Goal: Task Accomplishment & Management: Use online tool/utility

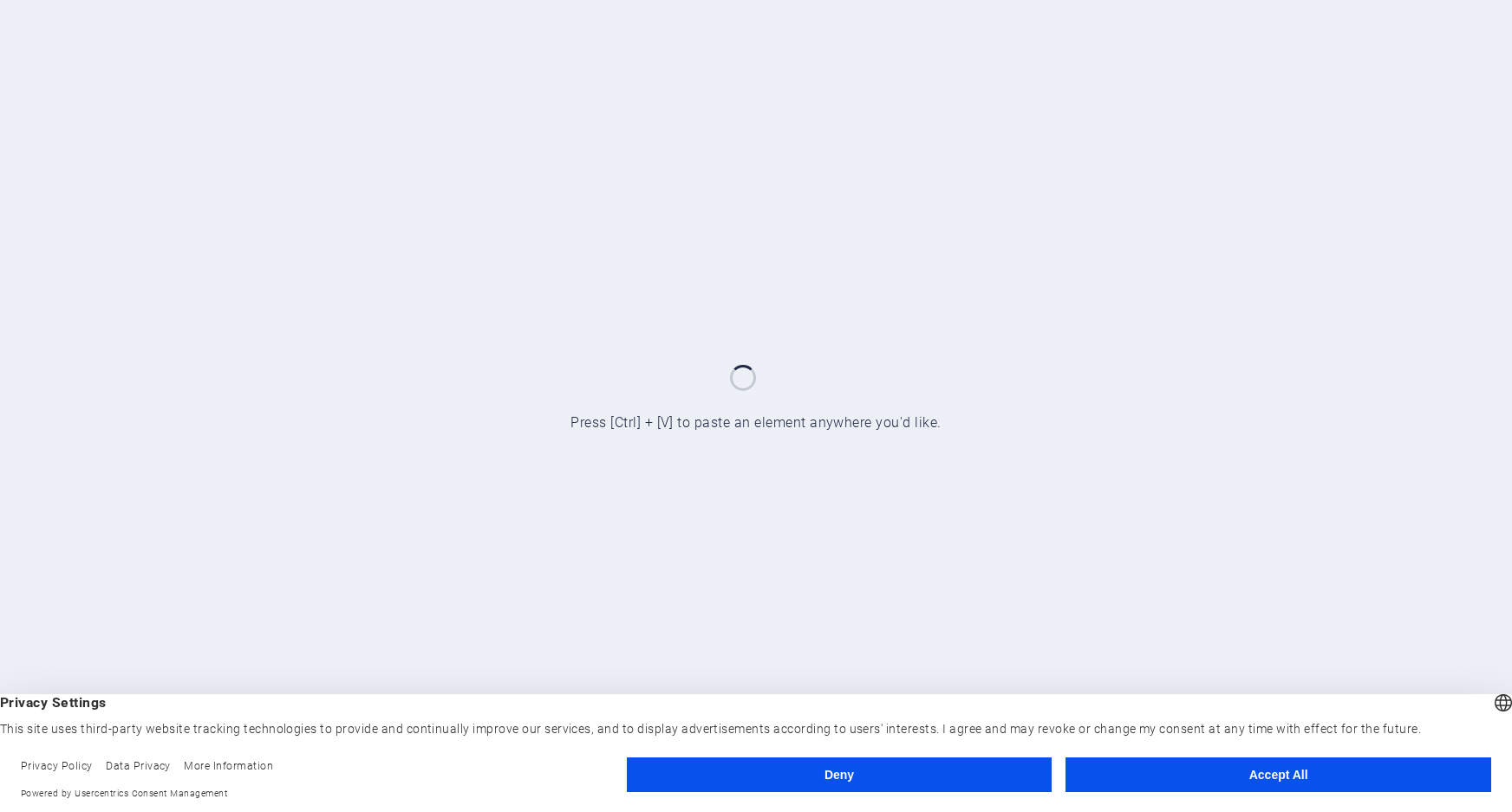
click at [1301, 773] on button "Accept All" at bounding box center [1278, 775] width 426 height 34
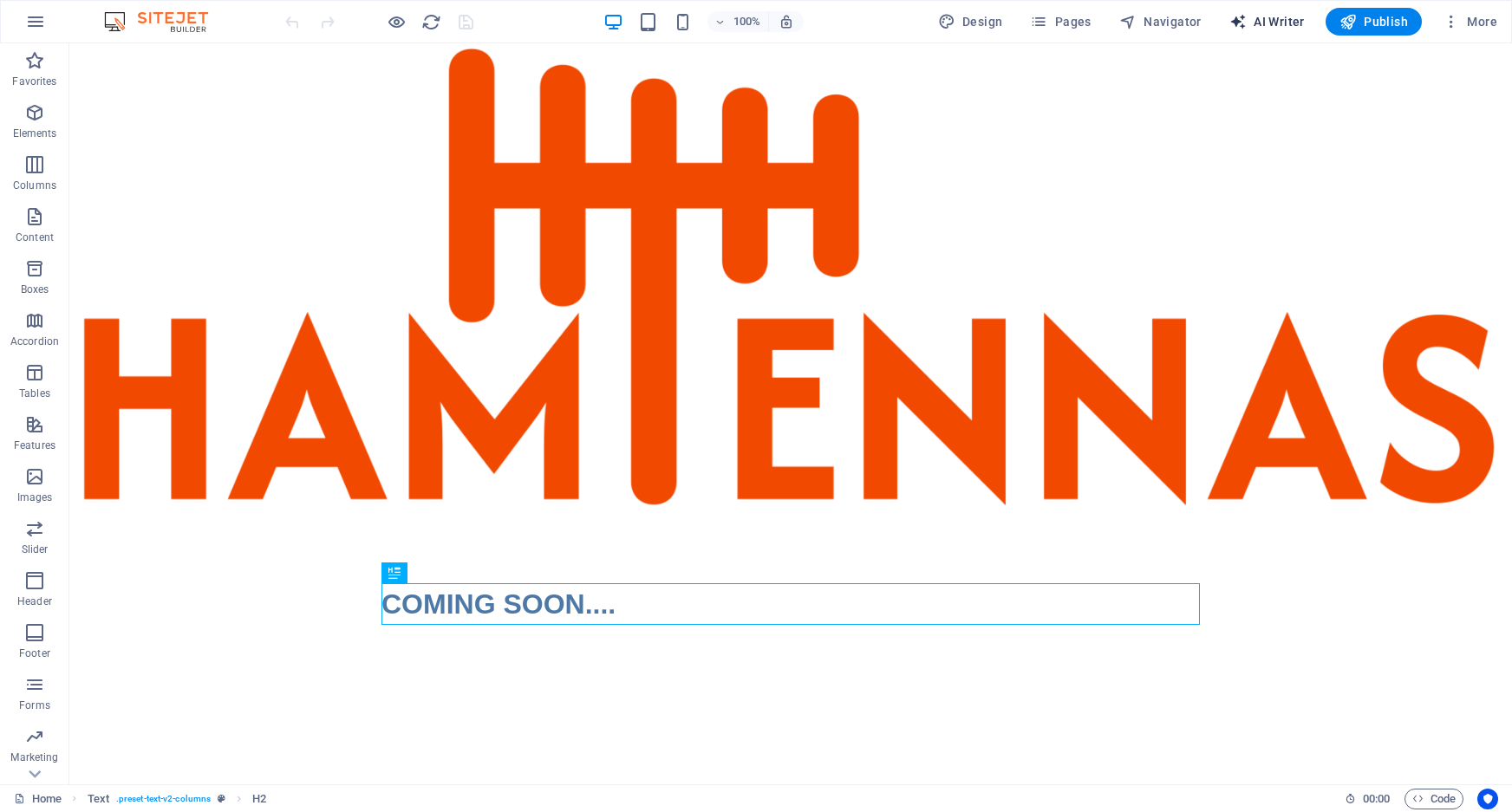
click at [1282, 21] on span "AI Writer" at bounding box center [1266, 21] width 75 height 17
select select "English"
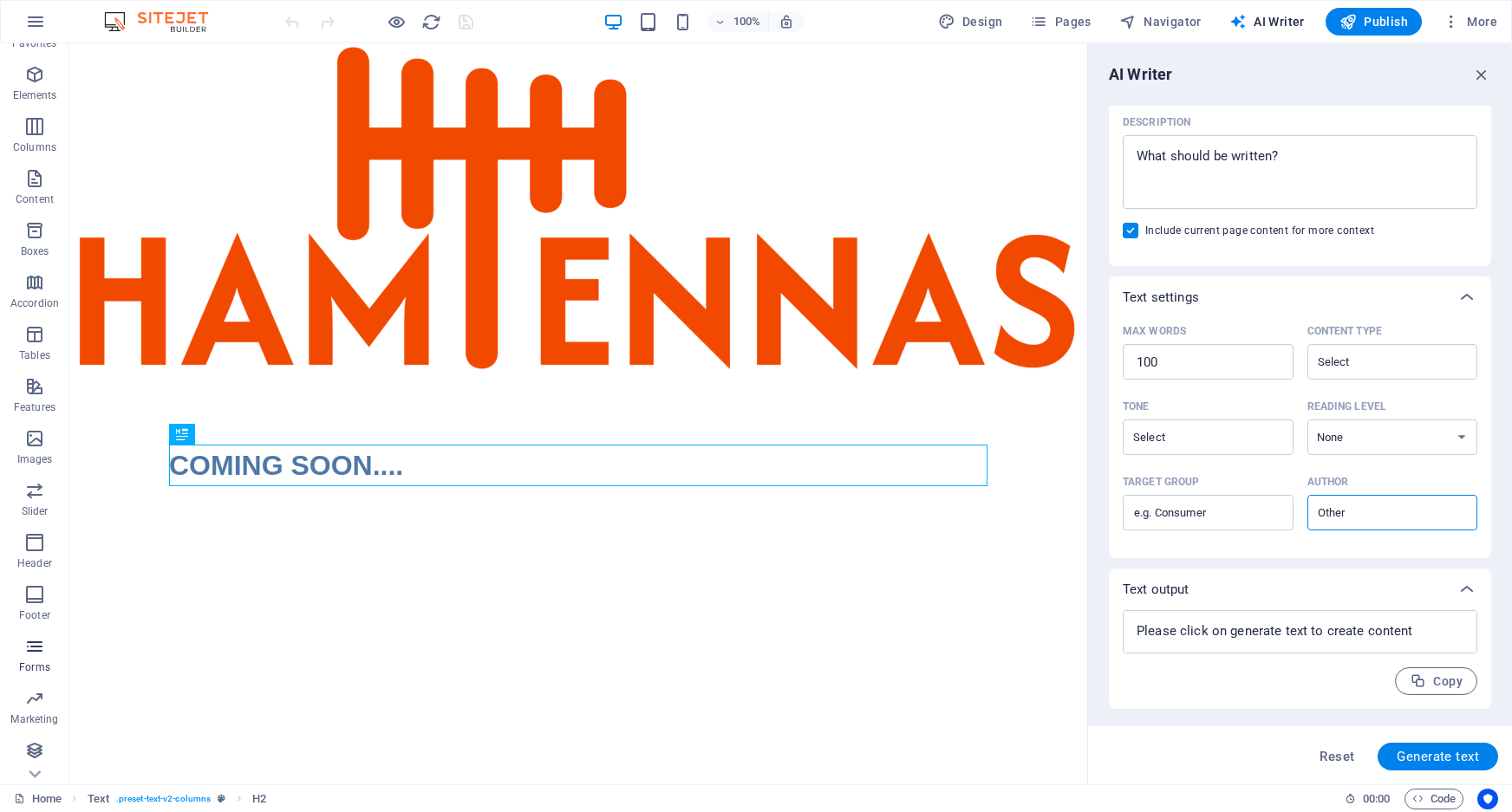
scroll to position [39, 0]
click at [32, 705] on icon "button" at bounding box center [34, 697] width 21 height 21
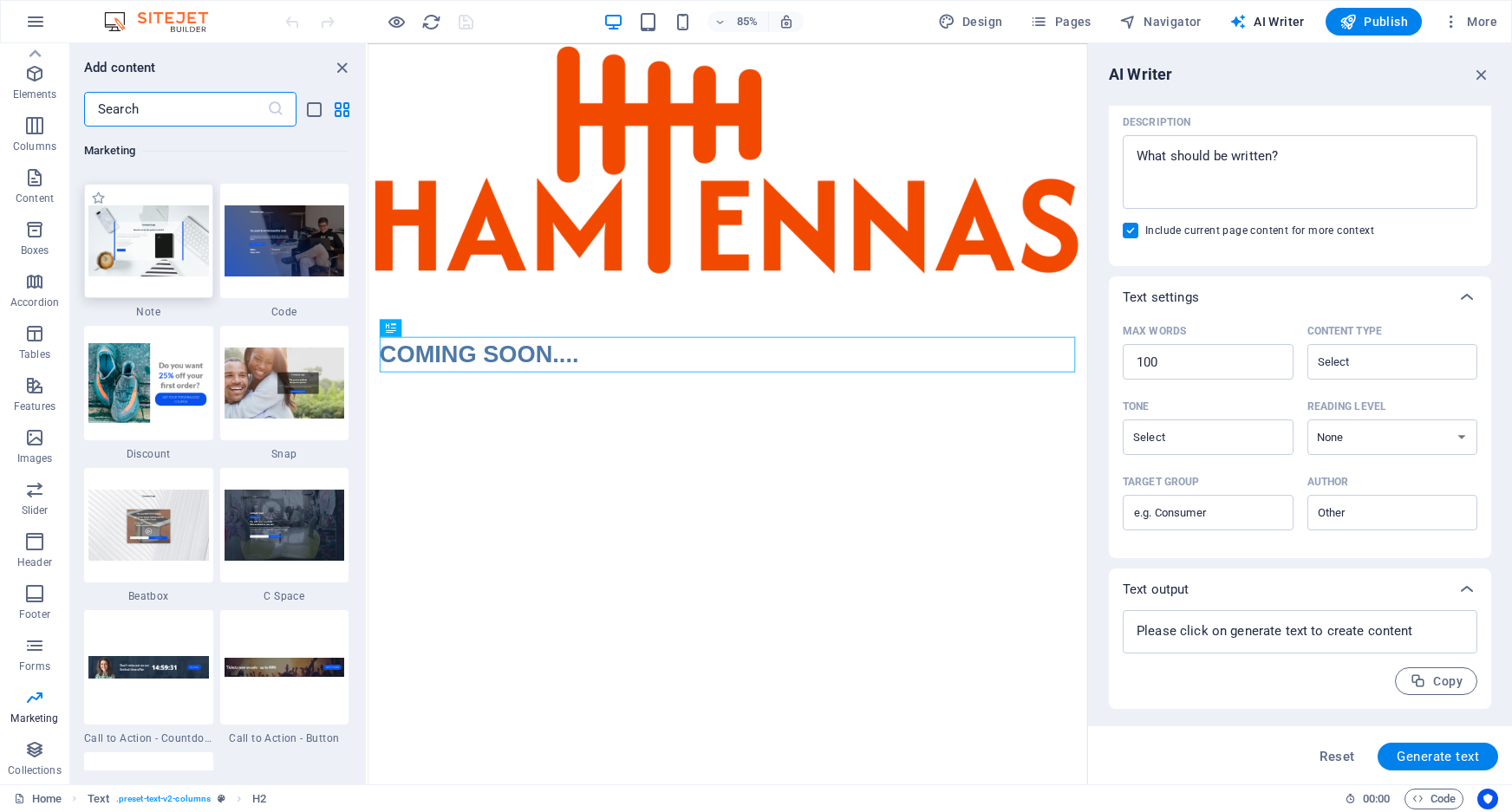
scroll to position [14722, 0]
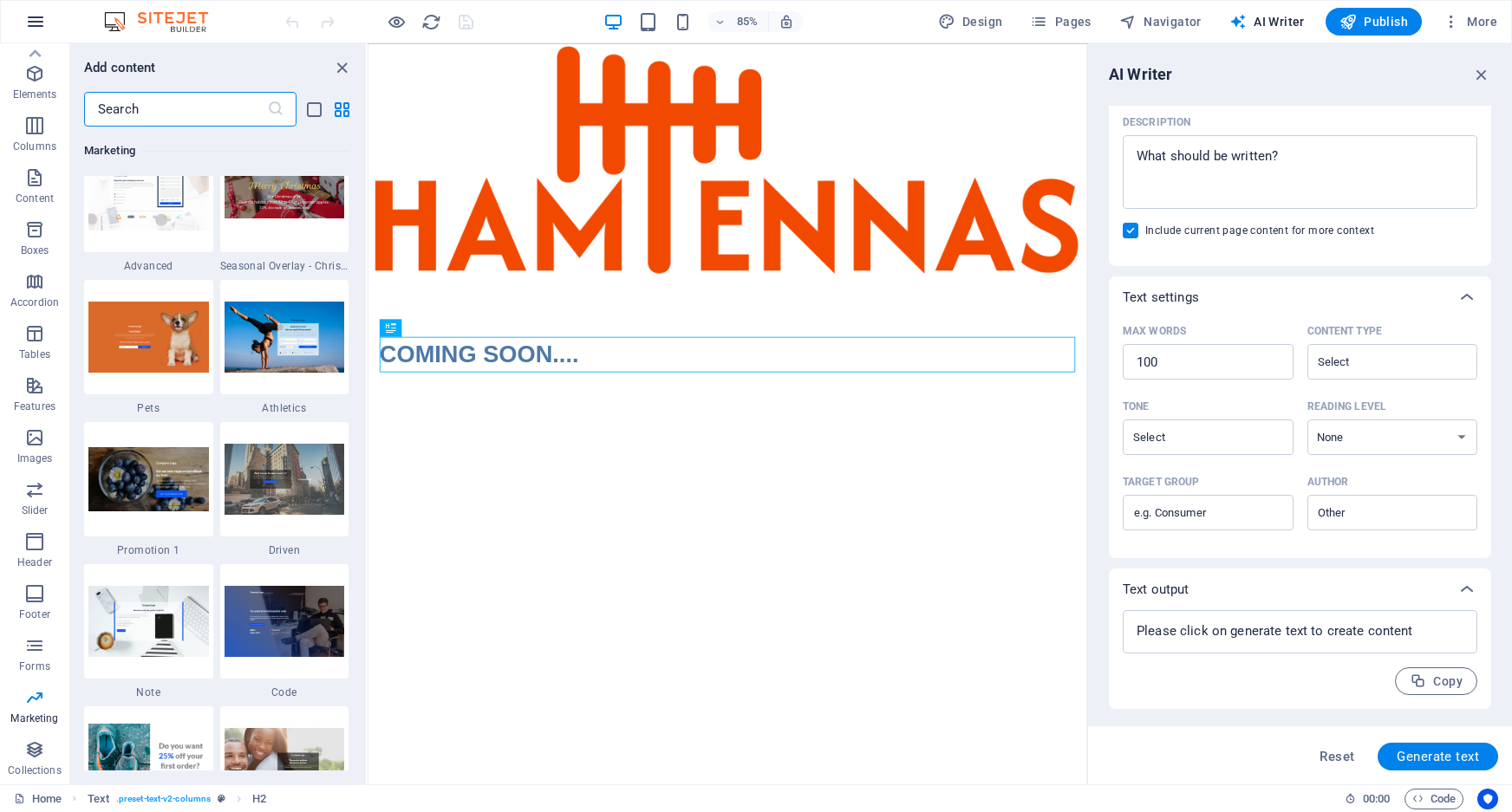
click at [42, 14] on icon "button" at bounding box center [35, 21] width 21 height 21
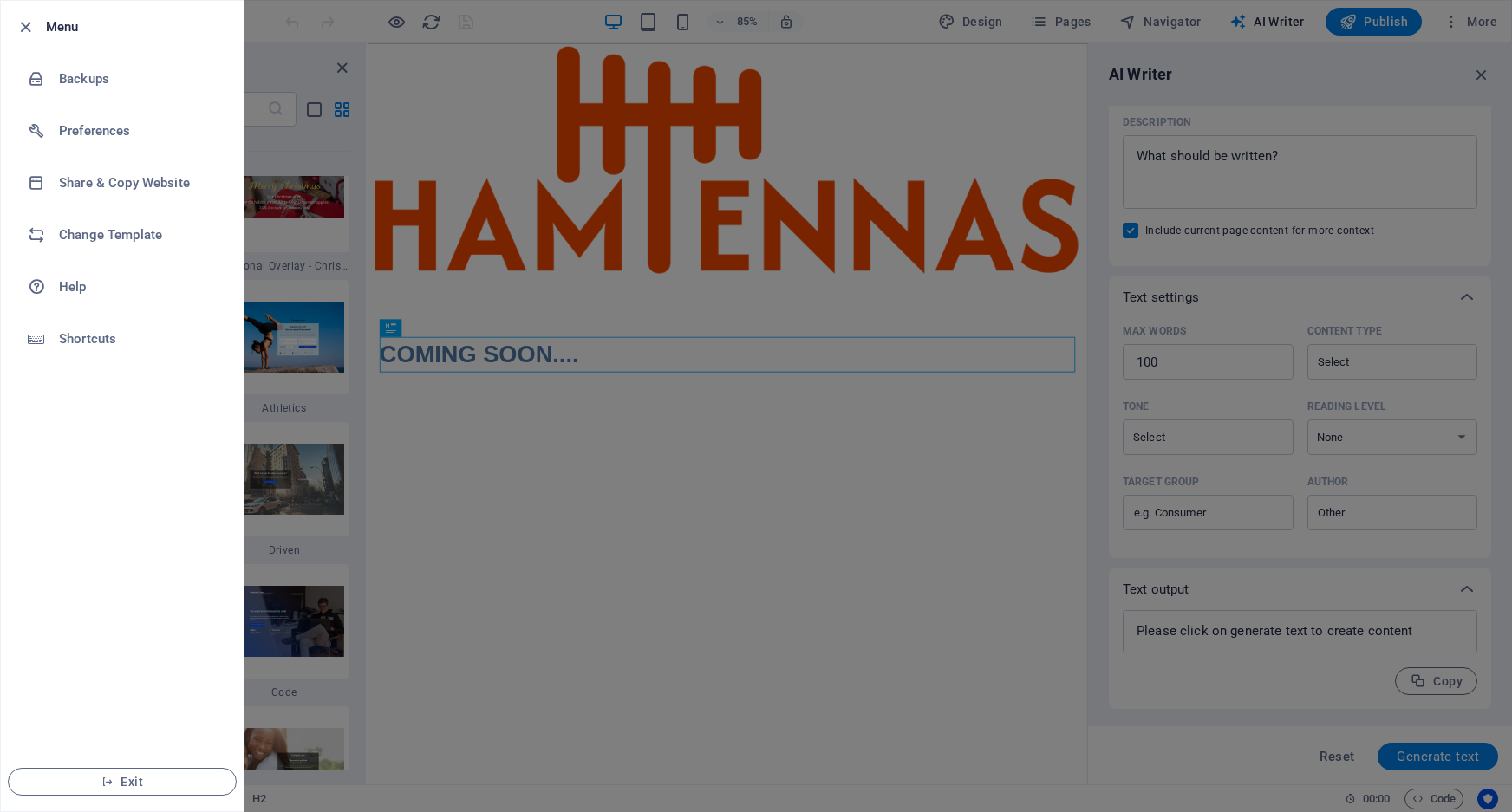
click at [460, 488] on div at bounding box center [756, 406] width 1512 height 812
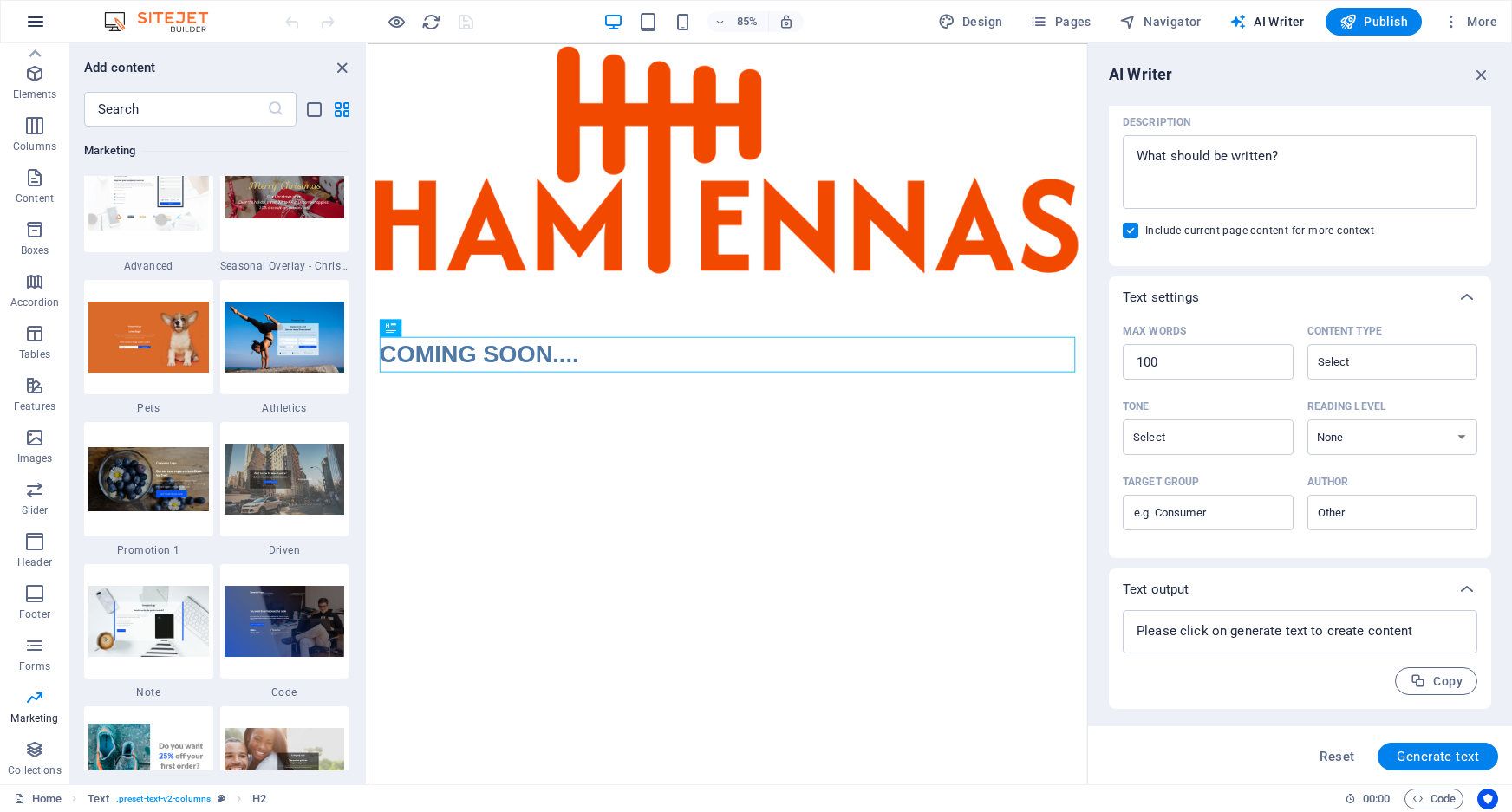
click at [35, 14] on icon "button" at bounding box center [35, 21] width 21 height 21
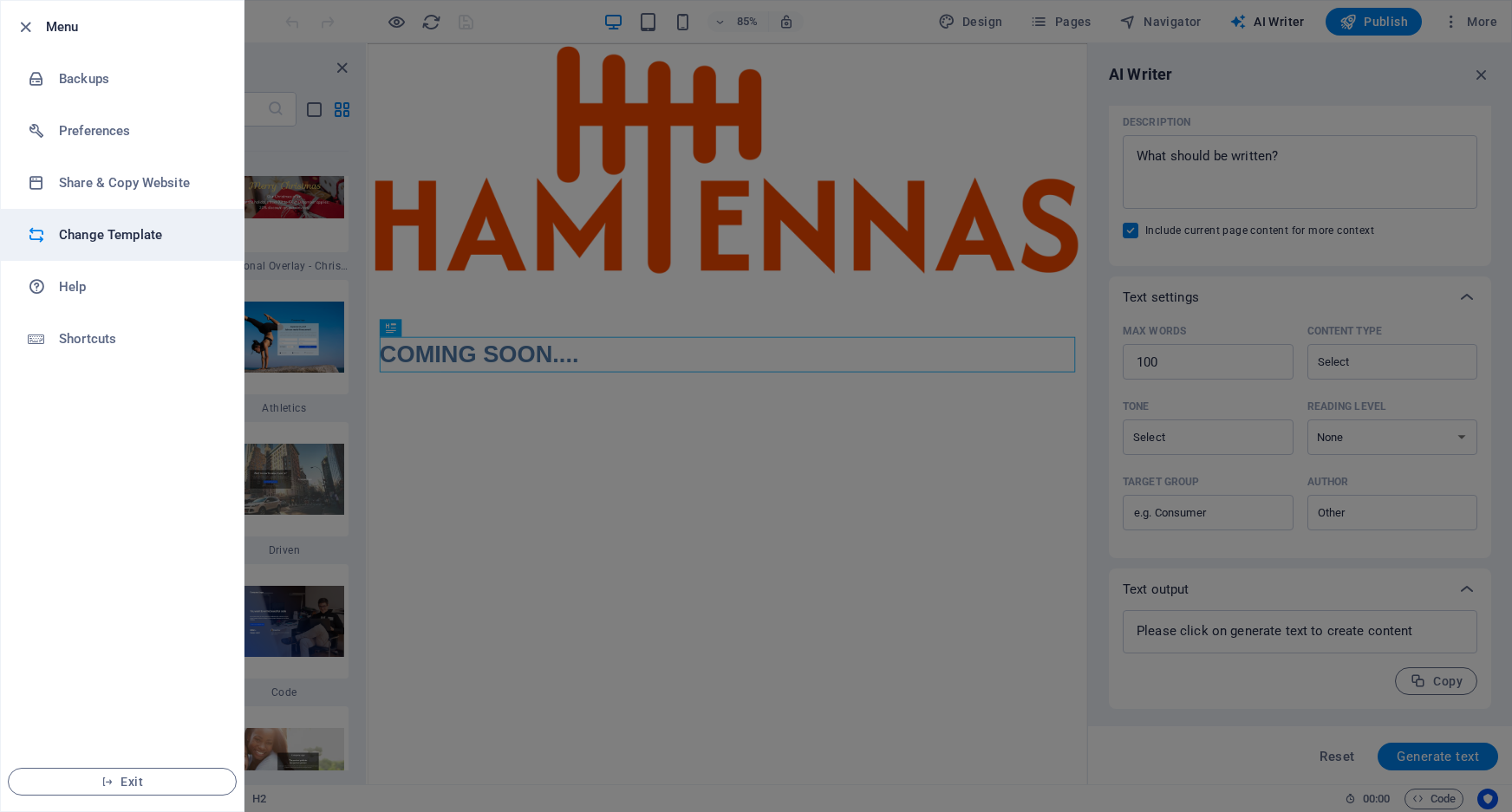
click at [76, 232] on h6 "Change Template" at bounding box center [138, 234] width 160 height 21
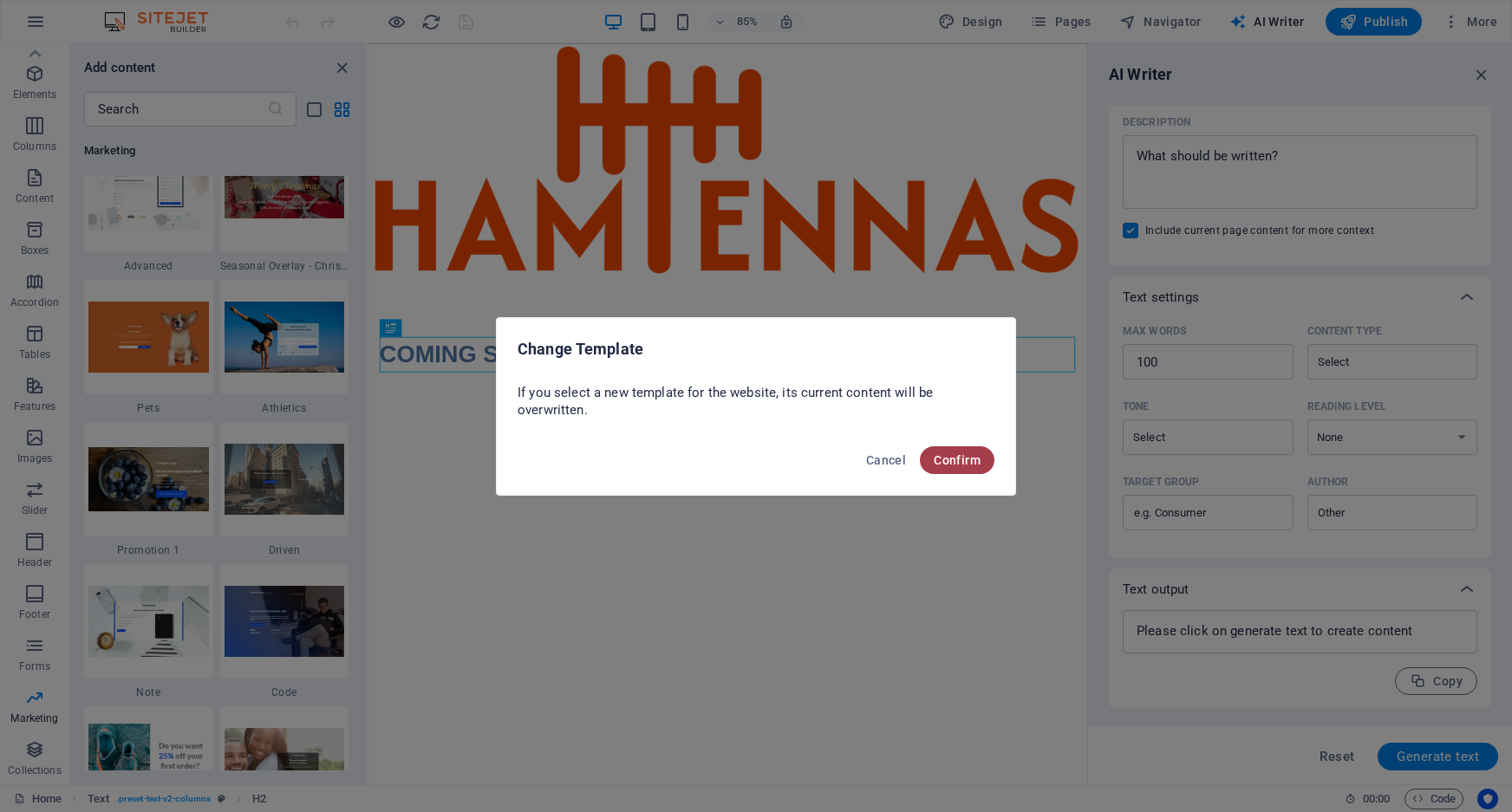
click at [961, 461] on span "Confirm" at bounding box center [957, 460] width 47 height 14
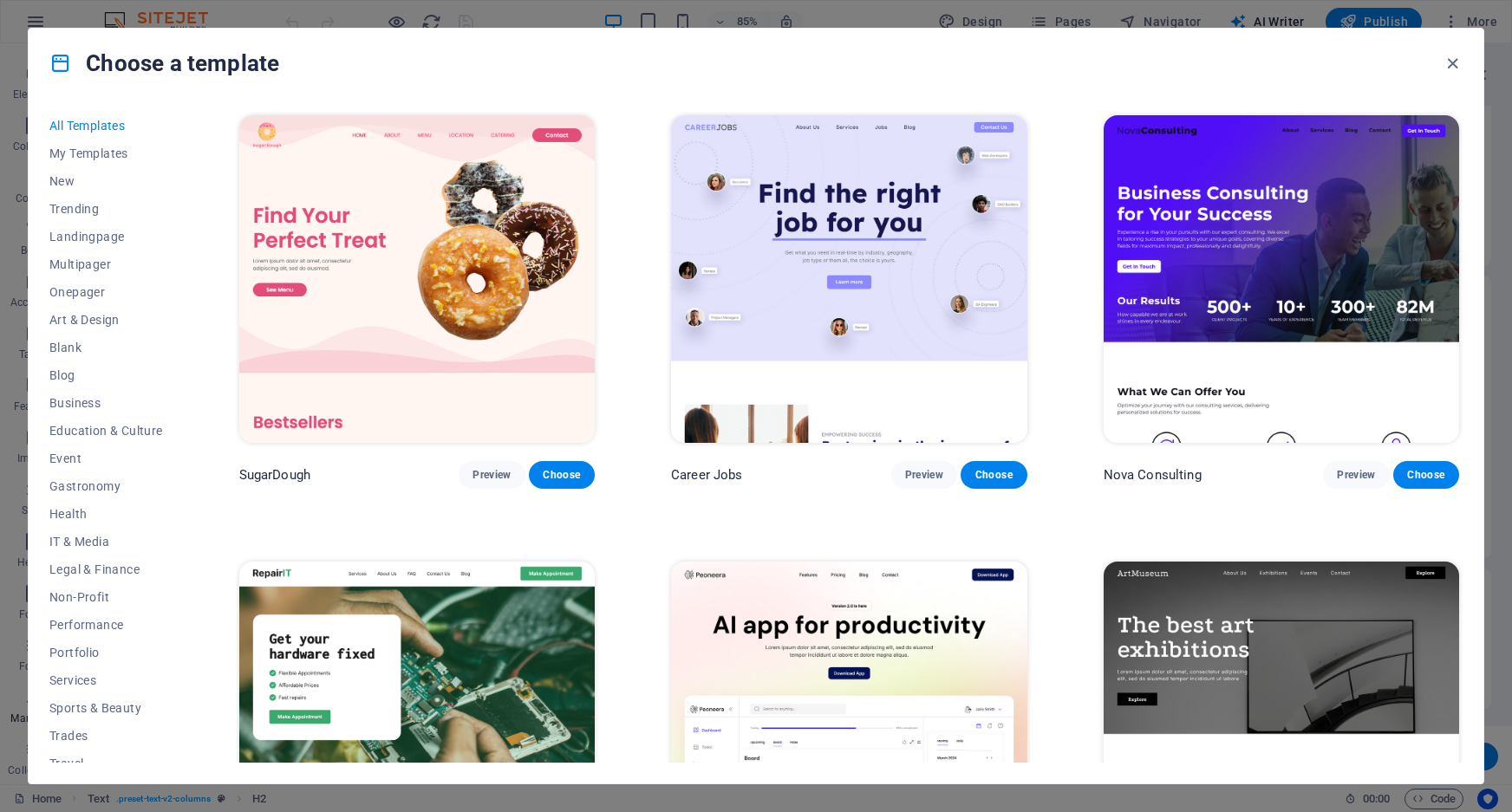
drag, startPoint x: 182, startPoint y: 329, endPoint x: 177, endPoint y: 520, distance: 191.1
click at [178, 518] on div "All Templates My Templates New Trending Landingpage Multipager Onepager Art & D…" at bounding box center [117, 437] width 135 height 651
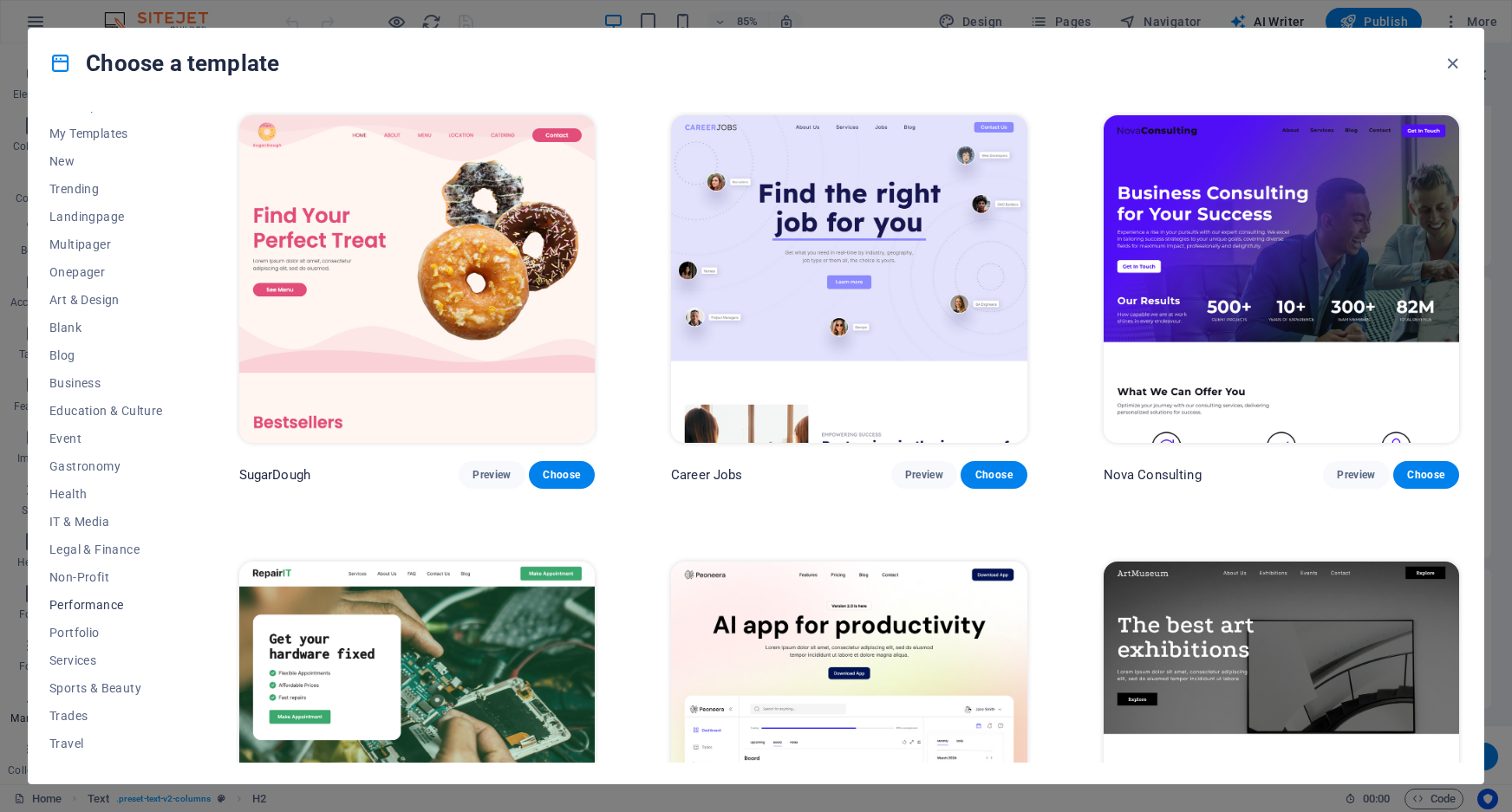
scroll to position [42, 0]
drag, startPoint x: 188, startPoint y: 611, endPoint x: 194, endPoint y: 555, distance: 56.3
click at [195, 555] on div "All Templates My Templates New Trending Landingpage Multipager Onepager Art & D…" at bounding box center [756, 440] width 1455 height 686
click at [75, 691] on span "Trades" at bounding box center [107, 693] width 114 height 14
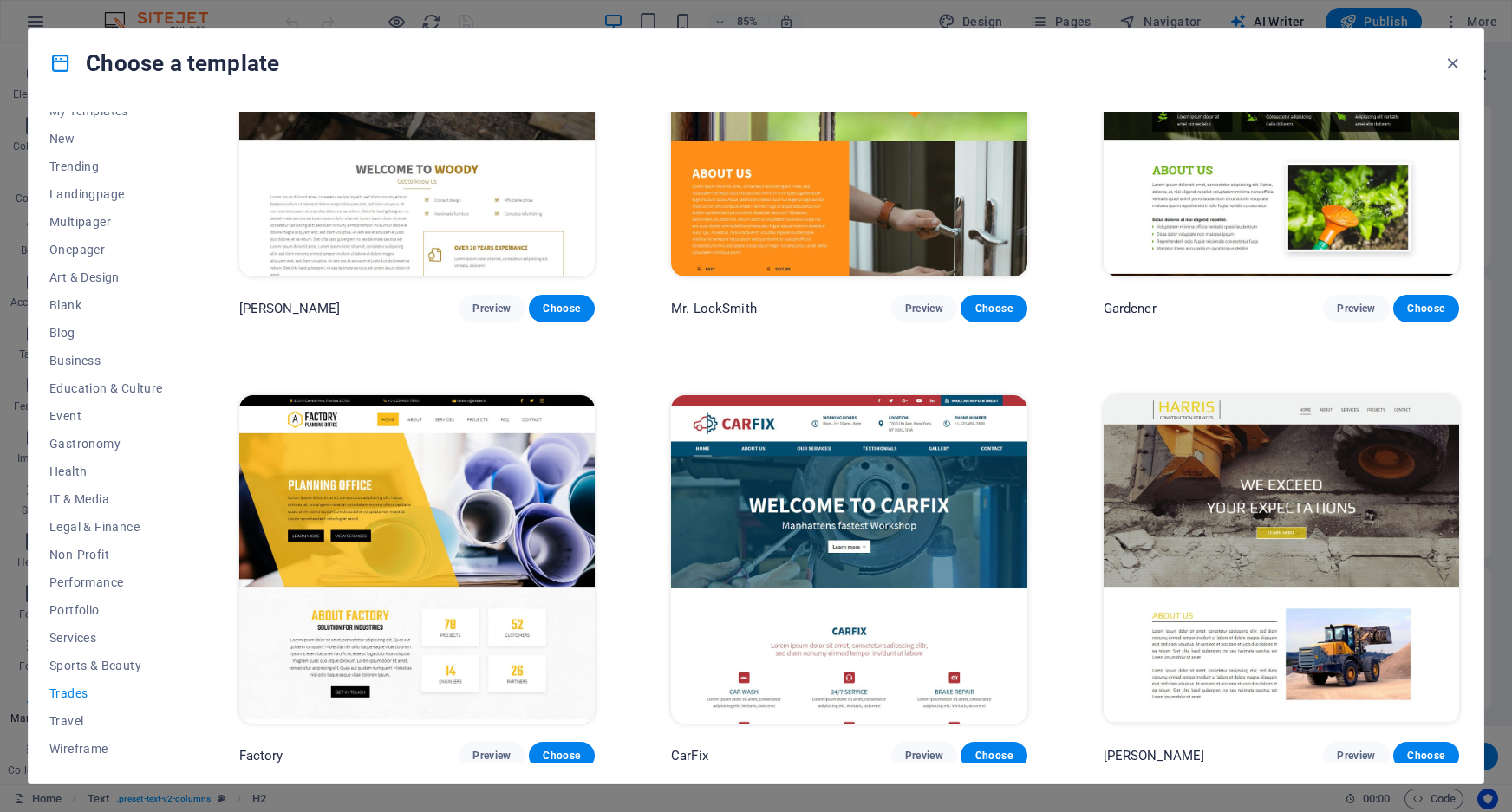
scroll to position [613, 0]
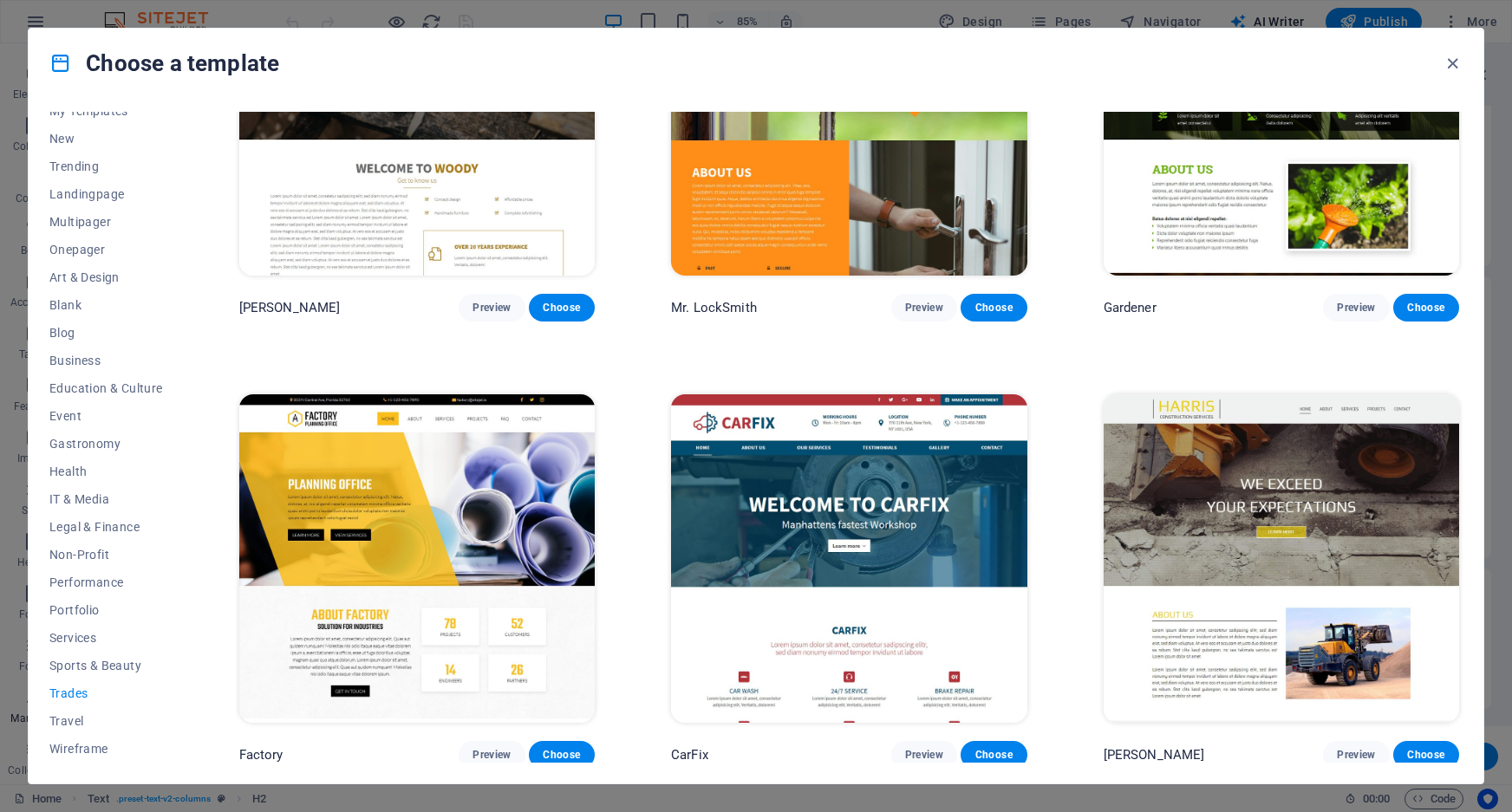
click at [58, 688] on span "Trades" at bounding box center [107, 693] width 114 height 14
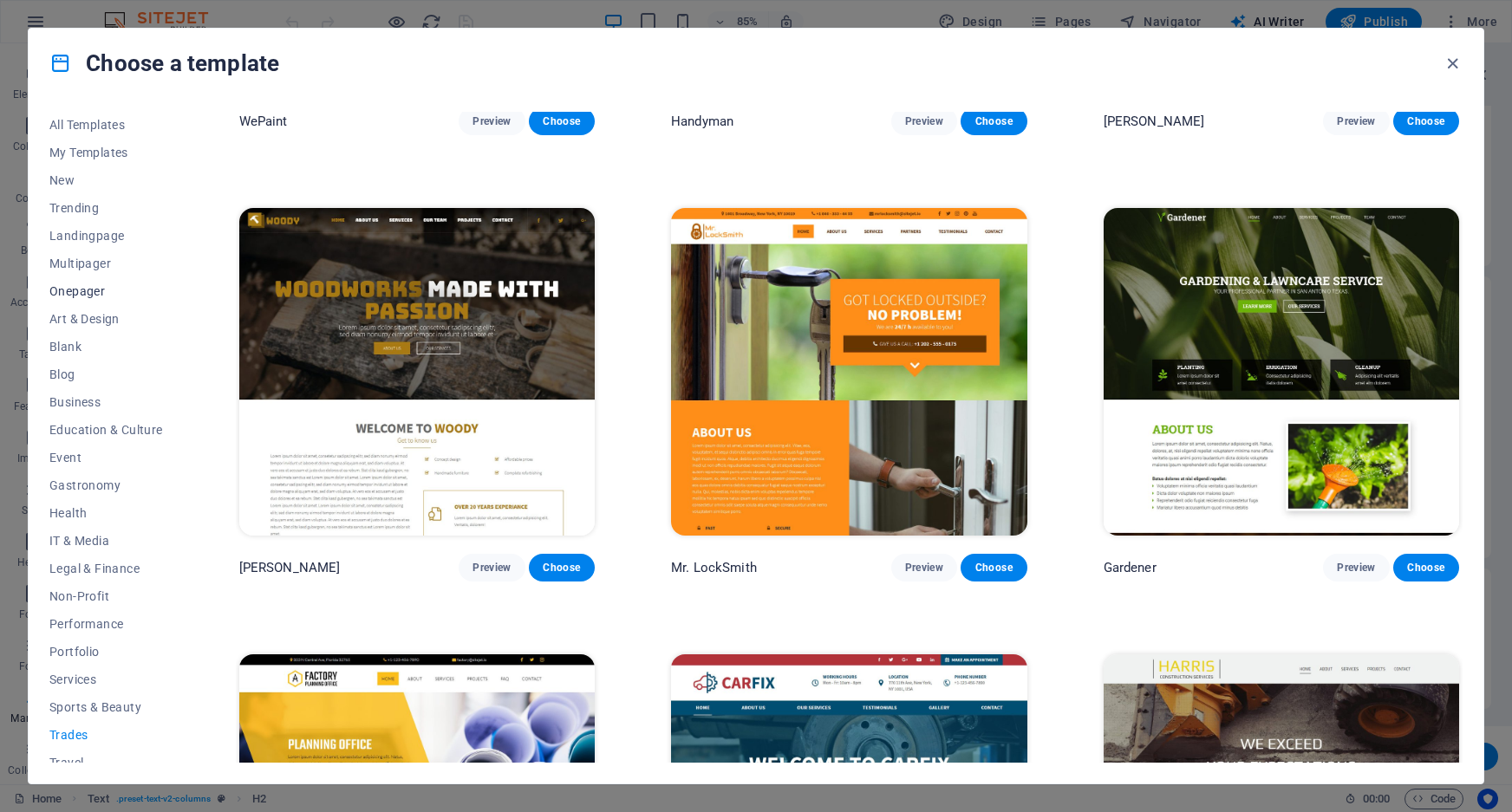
scroll to position [0, 0]
click at [93, 119] on span "All Templates" at bounding box center [107, 125] width 114 height 14
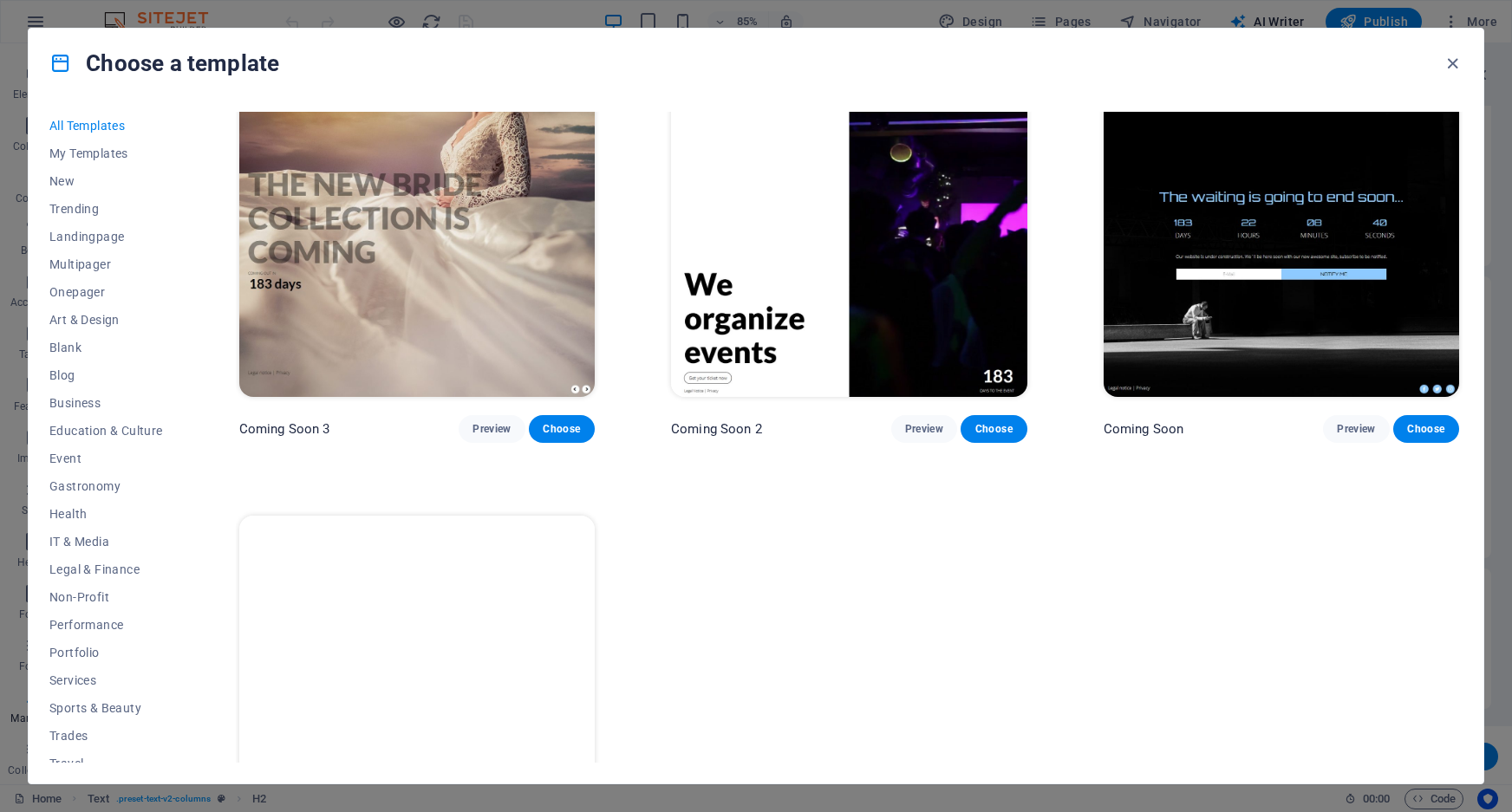
scroll to position [24171, 0]
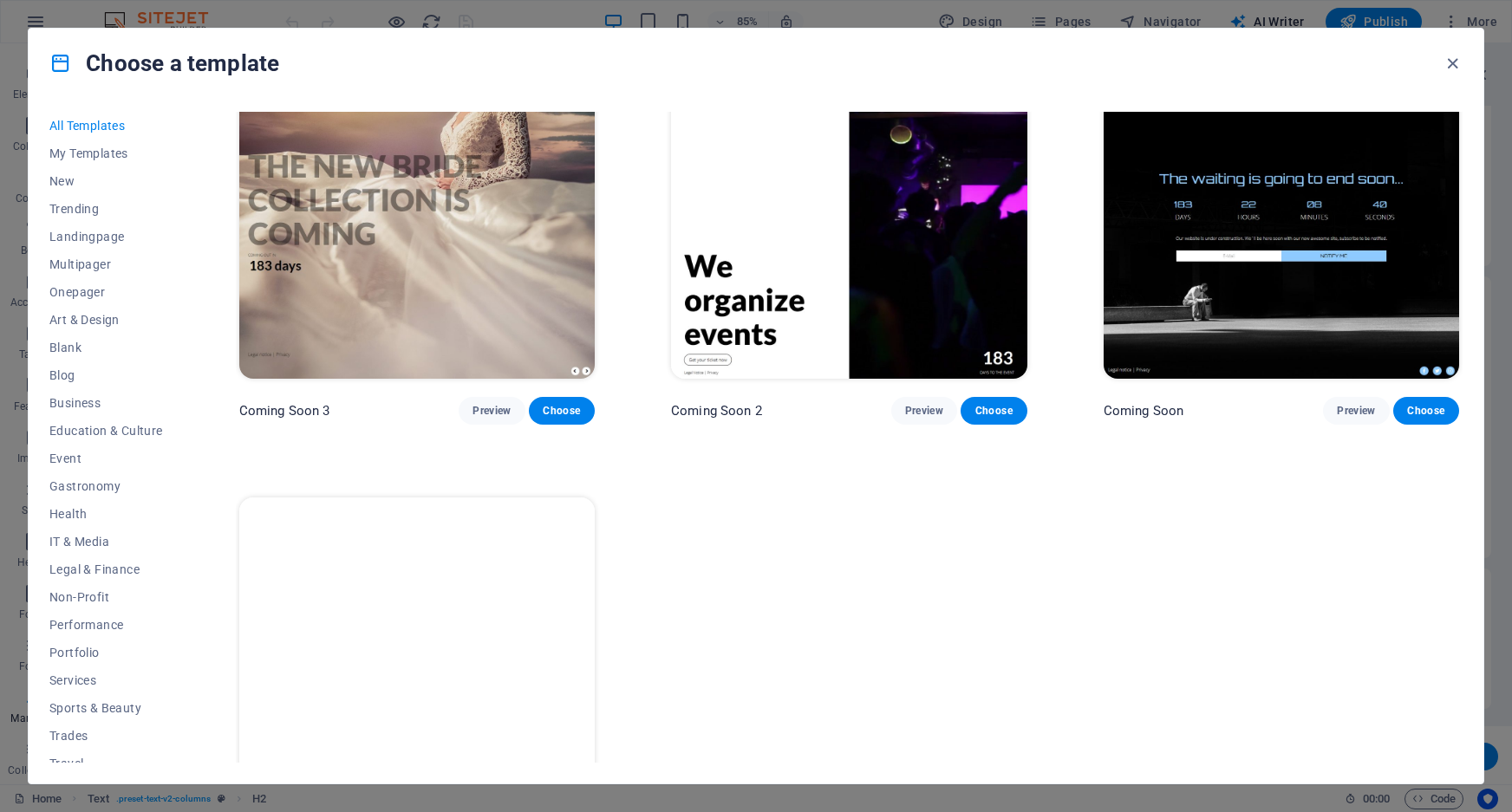
drag, startPoint x: 1463, startPoint y: 756, endPoint x: 1462, endPoint y: 206, distance: 550.0
click at [1464, 210] on div "All Templates My Templates New Trending Landingpage Multipager Onepager Art & D…" at bounding box center [756, 440] width 1455 height 686
click at [1453, 58] on icon "button" at bounding box center [1452, 63] width 20 height 20
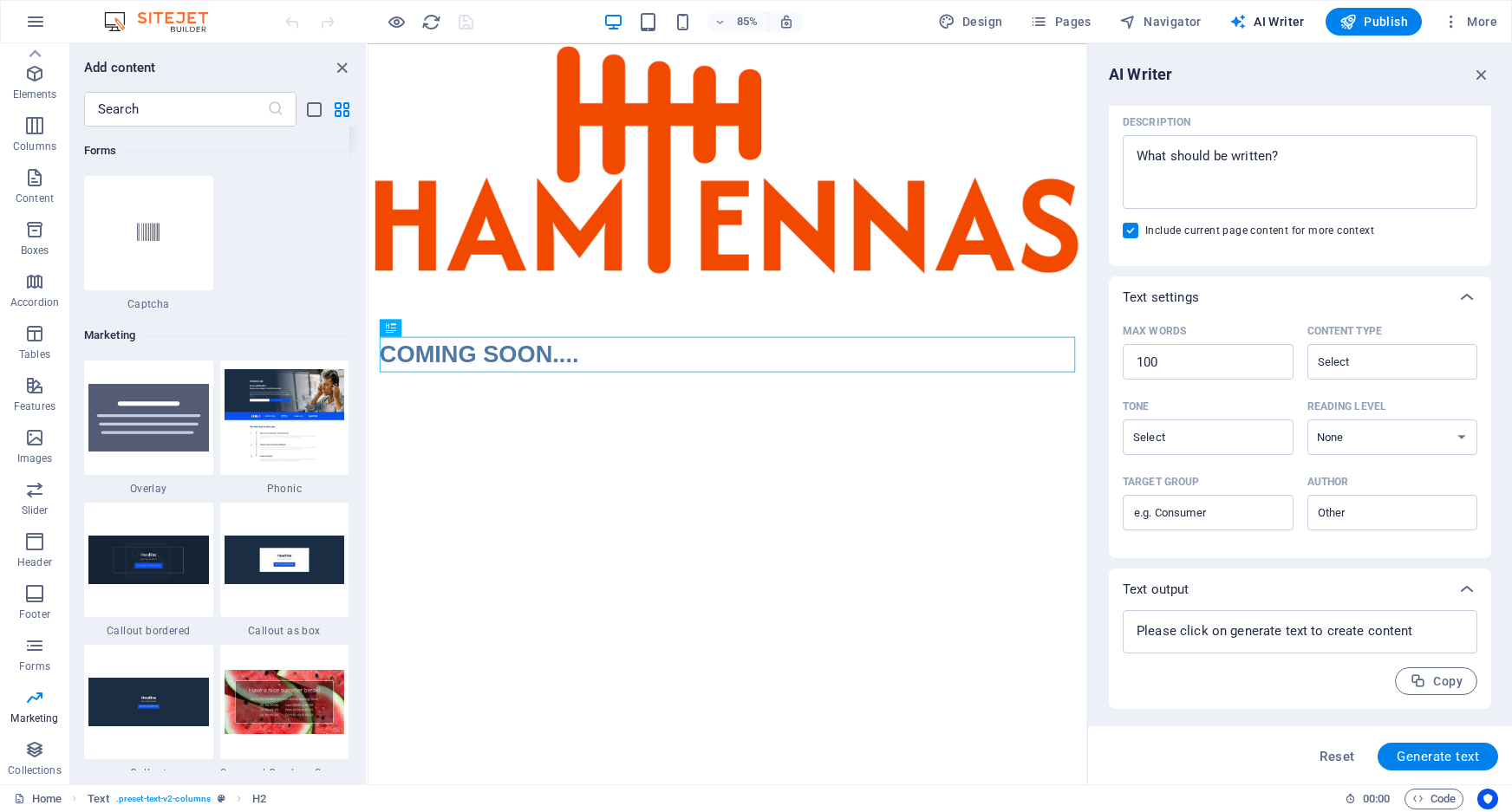
scroll to position [13855, 0]
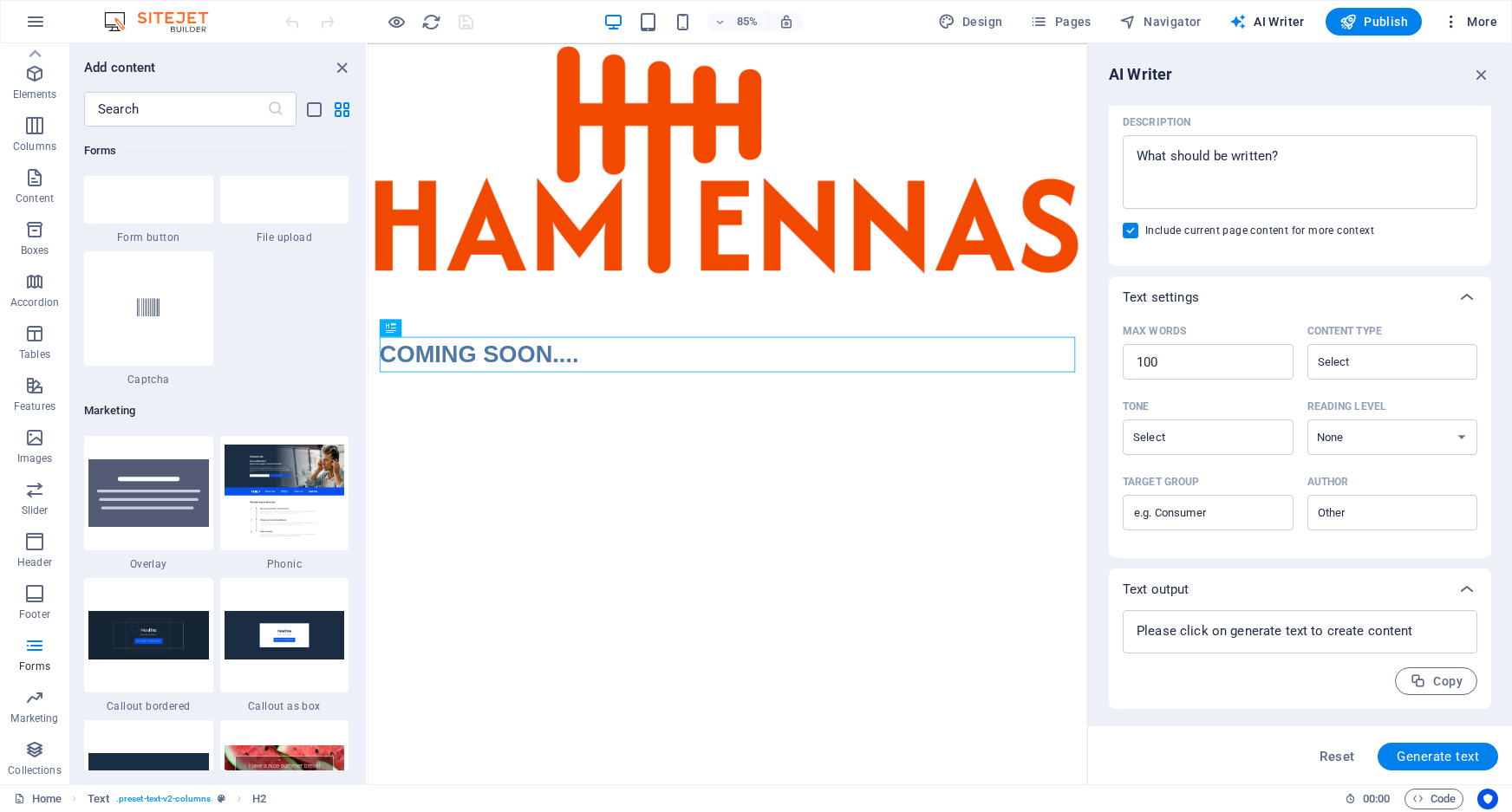
click at [1491, 19] on span "More" at bounding box center [1470, 21] width 54 height 17
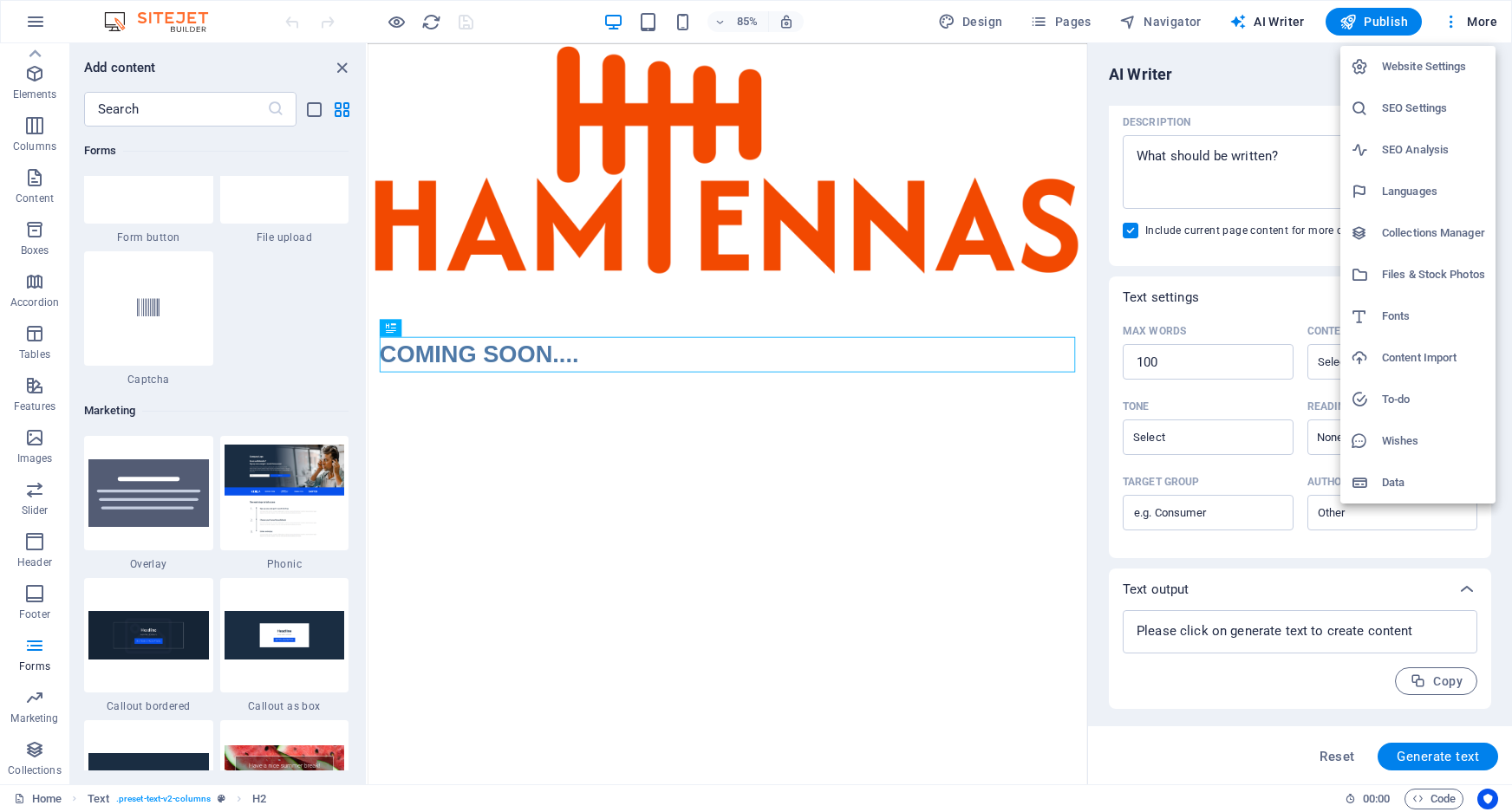
click at [161, 21] on div at bounding box center [756, 406] width 1512 height 812
